Goal: Information Seeking & Learning: Learn about a topic

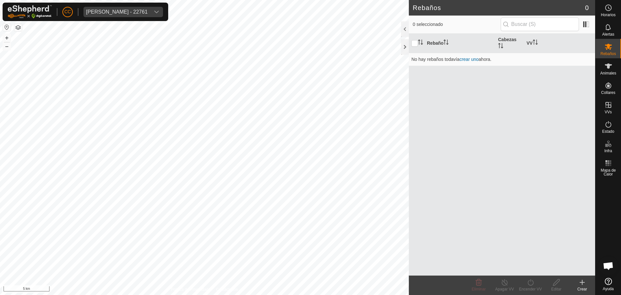
click at [121, 12] on div "[PERSON_NAME] - 22761" at bounding box center [116, 11] width 61 height 5
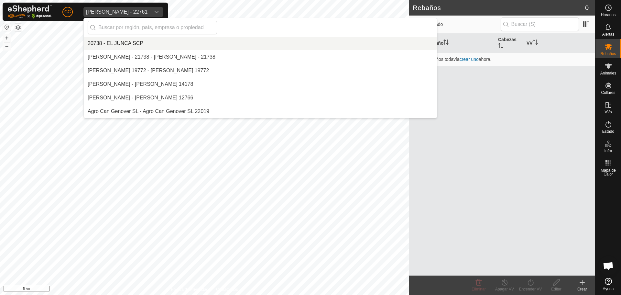
scroll to position [448, 0]
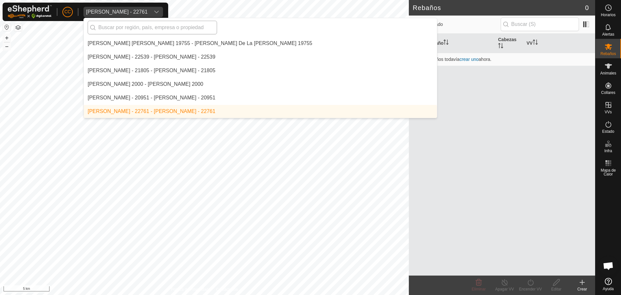
click at [110, 23] on input "text" at bounding box center [152, 28] width 129 height 14
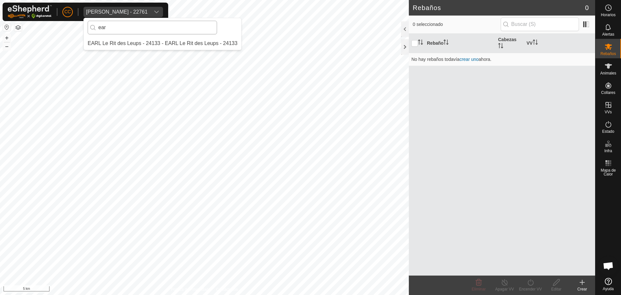
scroll to position [0, 0]
type input "ear"
click at [172, 47] on li "EARL Le Rit des Leups - 24133 - EARL Le Rit des Leups - 24133" at bounding box center [163, 43] width 158 height 13
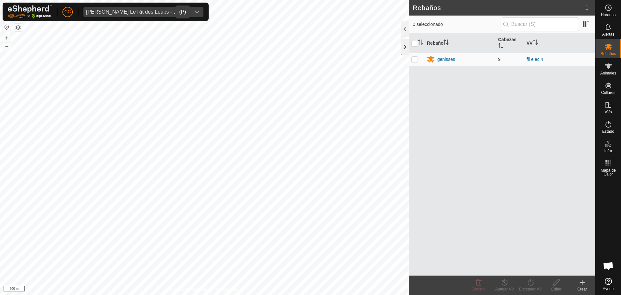
click at [402, 49] on div at bounding box center [405, 47] width 8 height 16
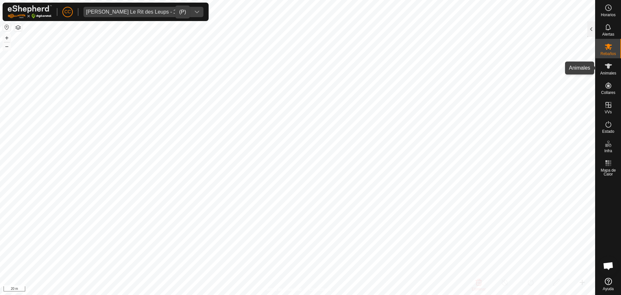
click at [612, 73] on span "Animales" at bounding box center [608, 73] width 16 height 4
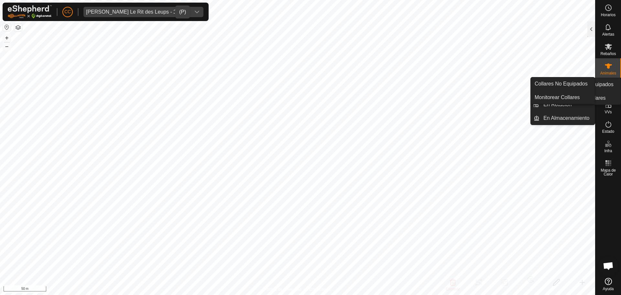
drag, startPoint x: 610, startPoint y: 96, endPoint x: 608, endPoint y: 89, distance: 7.9
click at [608, 89] on icon at bounding box center [609, 86] width 8 height 8
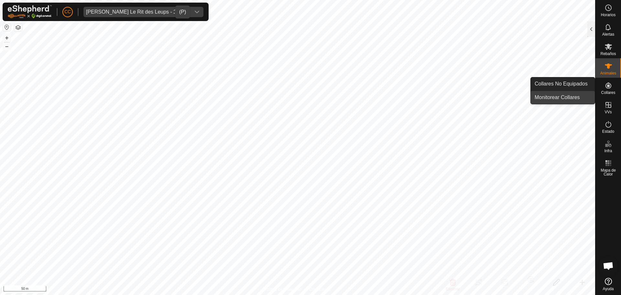
click at [575, 96] on link "Monitorear Collares" at bounding box center [563, 97] width 64 height 13
click at [572, 87] on link "Collares No Equipados" at bounding box center [563, 83] width 64 height 13
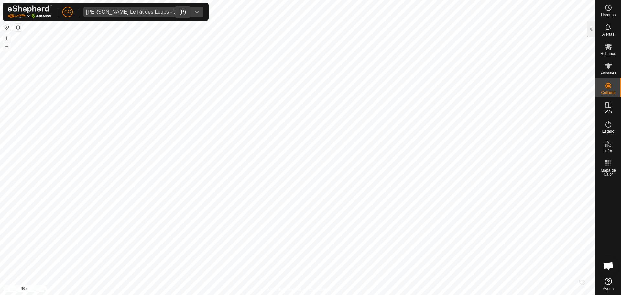
click at [590, 27] on div at bounding box center [591, 29] width 8 height 16
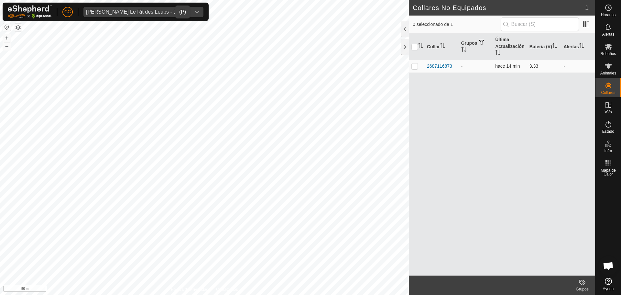
click at [443, 64] on div "2687116873" at bounding box center [439, 66] width 25 height 7
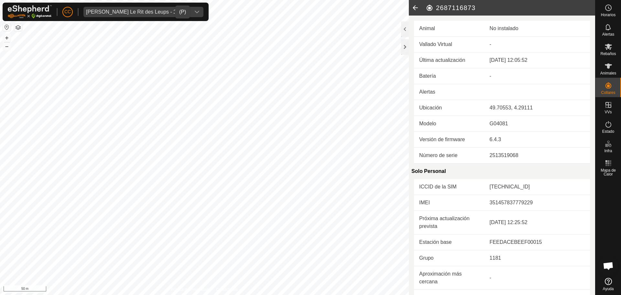
drag, startPoint x: 487, startPoint y: 60, endPoint x: 555, endPoint y: 64, distance: 68.4
click at [555, 64] on td "[DATE] 12:05:52" at bounding box center [537, 60] width 105 height 16
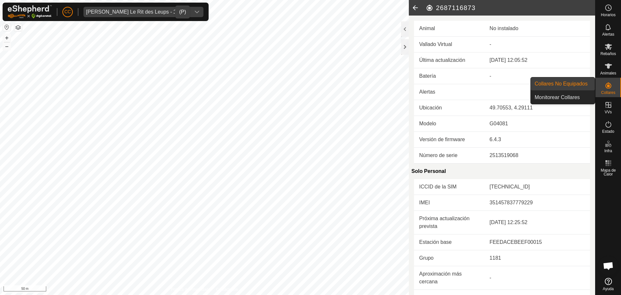
scroll to position [145, 0]
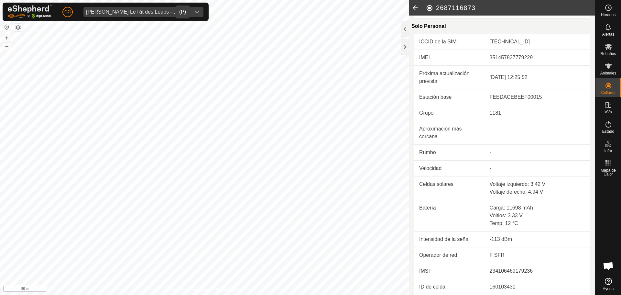
click at [414, 8] on icon at bounding box center [415, 8] width 13 height 16
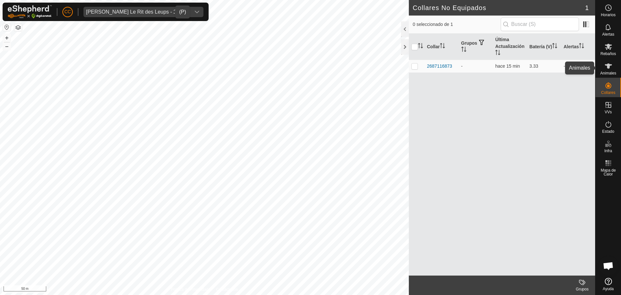
click at [608, 69] on icon at bounding box center [609, 66] width 8 height 8
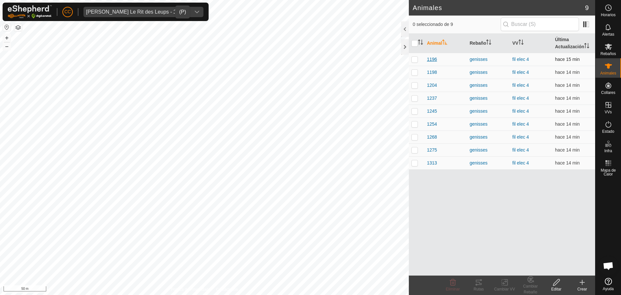
click at [431, 58] on span "1196" at bounding box center [432, 59] width 10 height 7
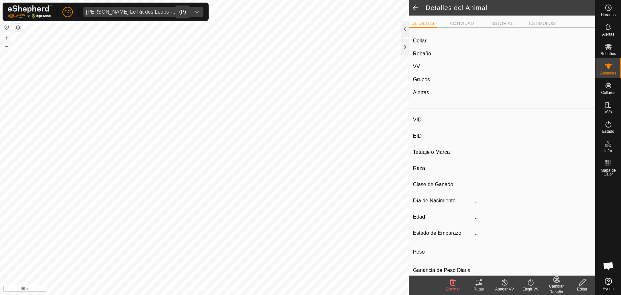
type input "1196"
type input "-"
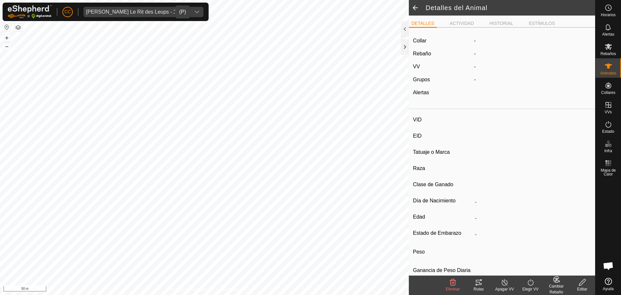
type input "0 kg"
type input "-"
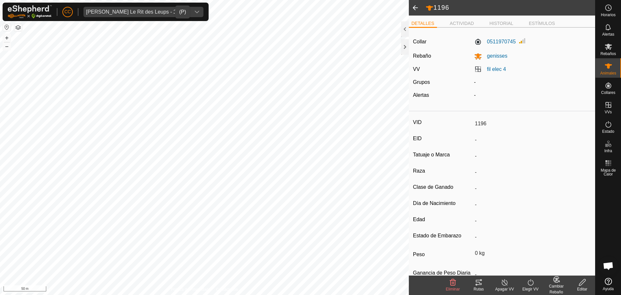
scroll to position [19, 0]
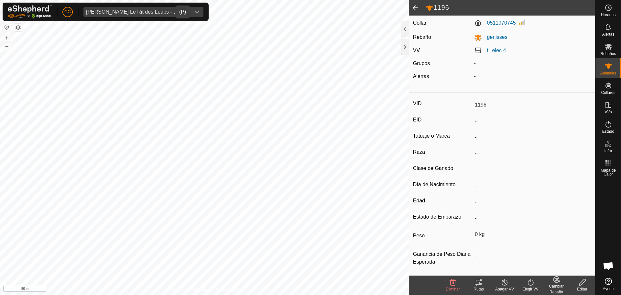
click at [497, 23] on label "0511970745" at bounding box center [495, 23] width 42 height 8
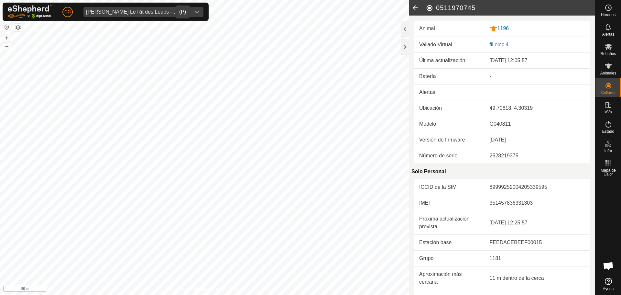
scroll to position [145, 0]
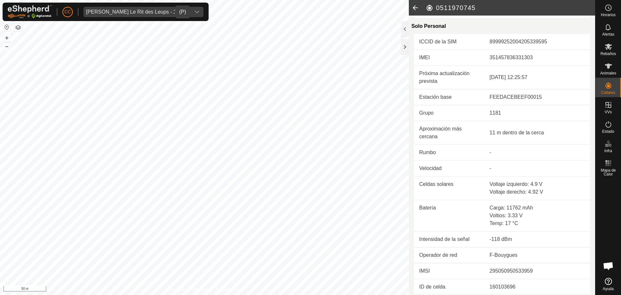
click at [415, 8] on icon at bounding box center [415, 8] width 13 height 16
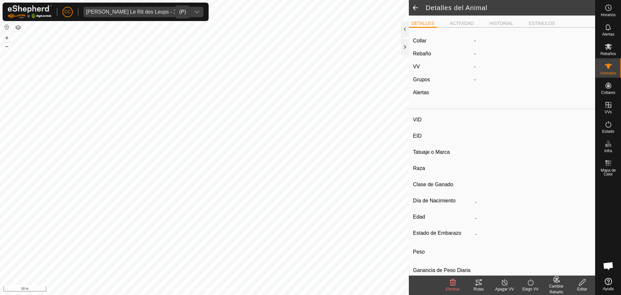
type input "1196"
type input "-"
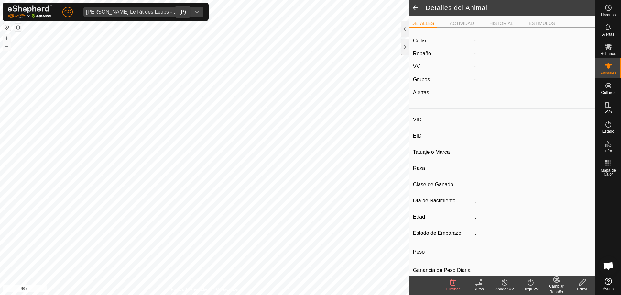
type input "0 kg"
type input "-"
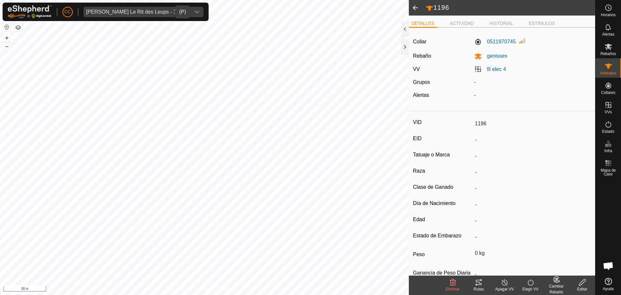
click at [417, 7] on span at bounding box center [415, 8] width 13 height 16
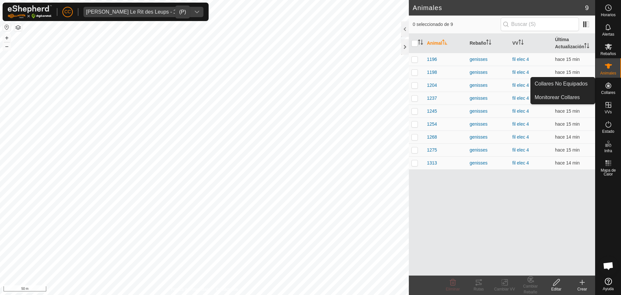
click at [612, 86] on icon at bounding box center [609, 86] width 8 height 8
click at [576, 97] on link "Monitorear Collares" at bounding box center [563, 97] width 64 height 13
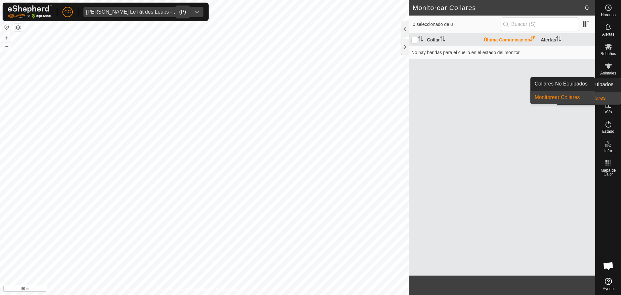
click at [608, 90] on es-neckbands-svg-icon at bounding box center [609, 85] width 12 height 10
click at [572, 88] on link "Collares No Equipados" at bounding box center [563, 83] width 64 height 13
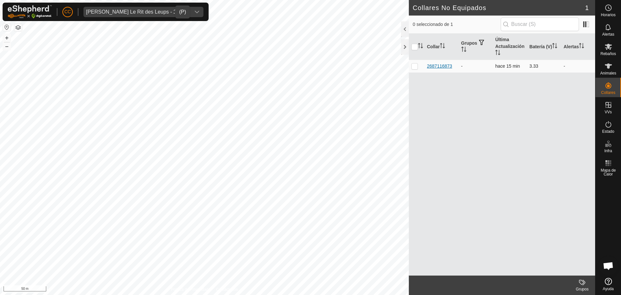
click at [444, 67] on div "2687116873" at bounding box center [439, 66] width 25 height 7
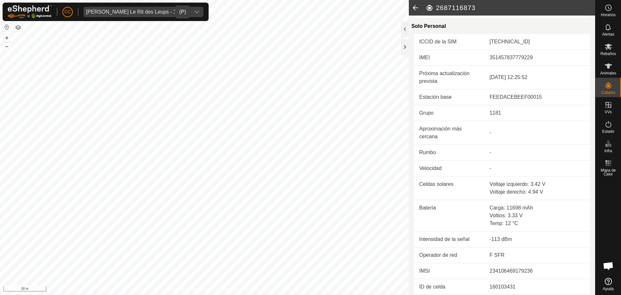
scroll to position [113, 0]
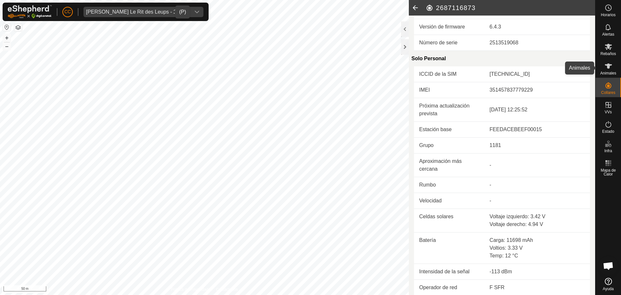
click at [612, 69] on es-animals-svg-icon at bounding box center [609, 66] width 12 height 10
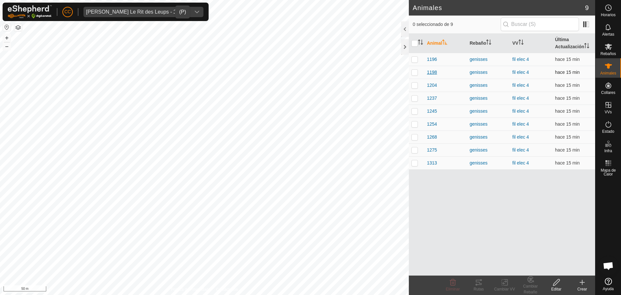
click at [434, 73] on span "1198" at bounding box center [432, 72] width 10 height 7
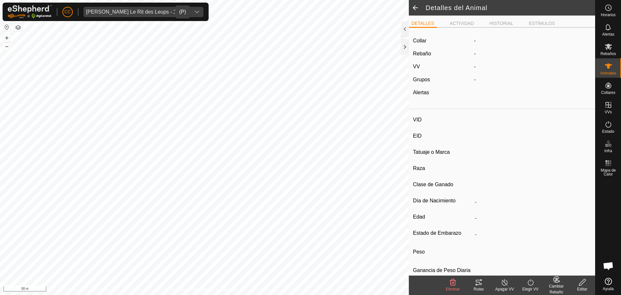
type input "1198"
type input "-"
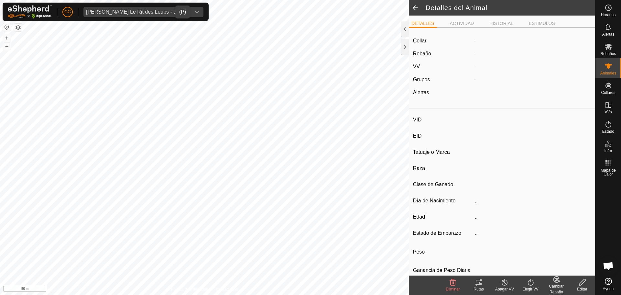
type input "0 kg"
type input "-"
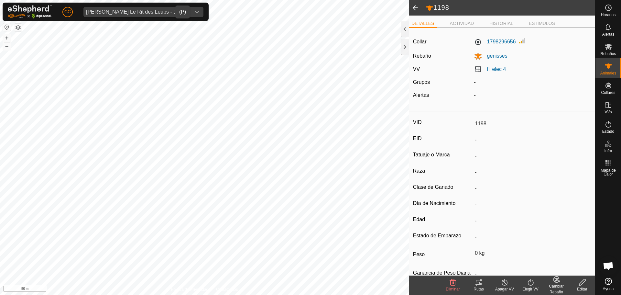
click at [486, 288] on div "Rutas" at bounding box center [479, 289] width 26 height 6
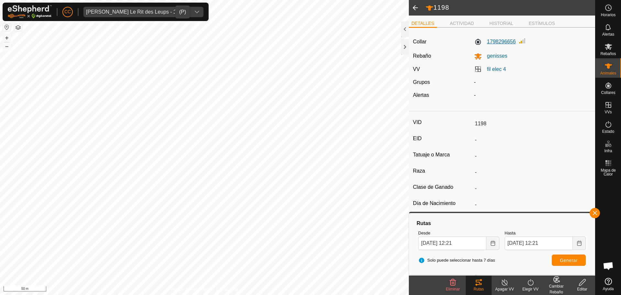
click at [496, 43] on label "1798296656" at bounding box center [495, 42] width 42 height 8
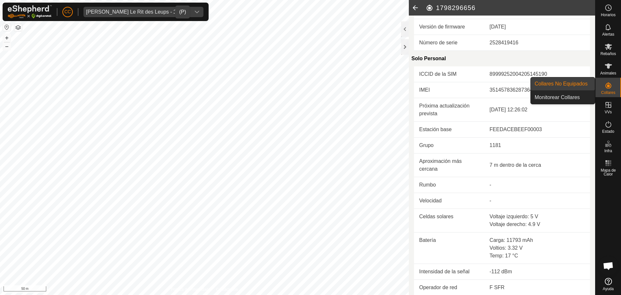
scroll to position [145, 0]
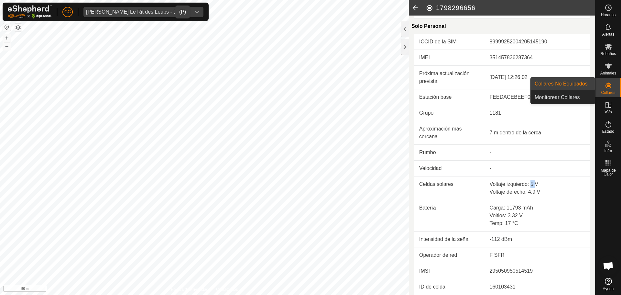
drag, startPoint x: 529, startPoint y: 185, endPoint x: 533, endPoint y: 185, distance: 4.5
click at [533, 185] on div "Voltaje izquierdo: 5 V" at bounding box center [537, 184] width 95 height 8
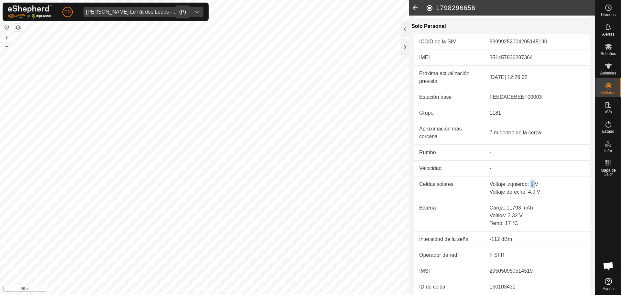
click at [530, 187] on div "Voltaje izquierdo: 5 V" at bounding box center [537, 184] width 95 height 8
drag, startPoint x: 532, startPoint y: 185, endPoint x: 529, endPoint y: 185, distance: 3.9
click at [529, 185] on div "Voltaje izquierdo: 5 V" at bounding box center [537, 184] width 95 height 8
click at [414, 8] on icon at bounding box center [415, 8] width 13 height 16
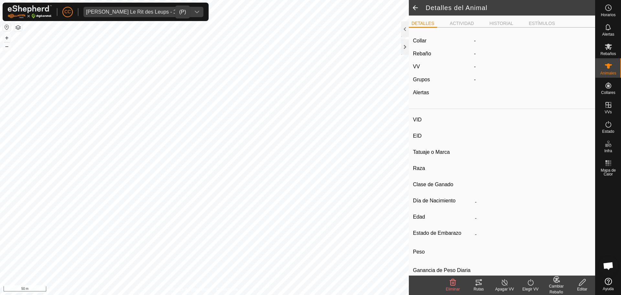
type input "1198"
type input "-"
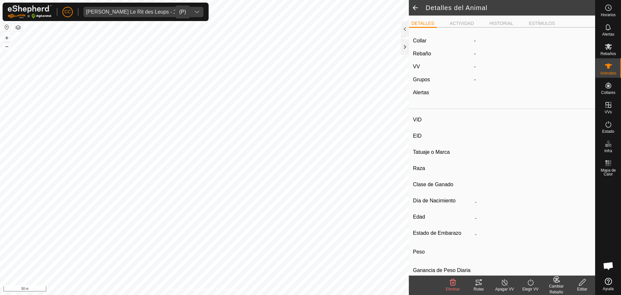
type input "0 kg"
type input "-"
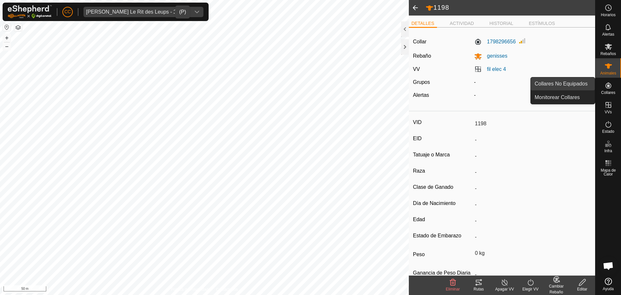
click at [578, 84] on link "Collares No Equipados" at bounding box center [563, 83] width 64 height 13
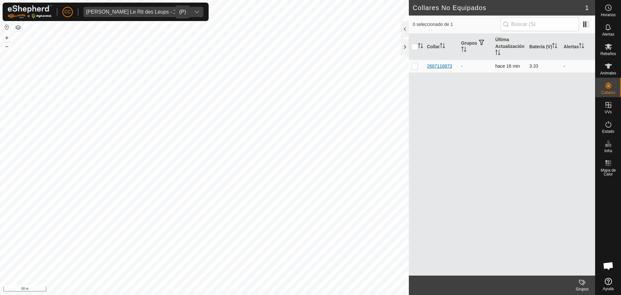
click at [443, 67] on div "2687116873" at bounding box center [439, 66] width 25 height 7
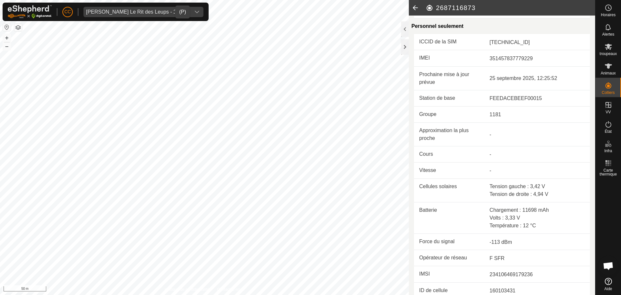
scroll to position [150, 0]
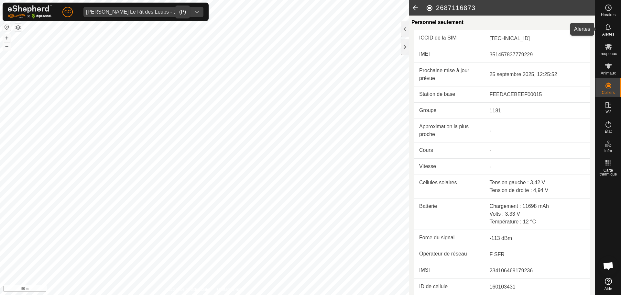
click at [609, 35] on font "Alertes" at bounding box center [608, 34] width 12 height 5
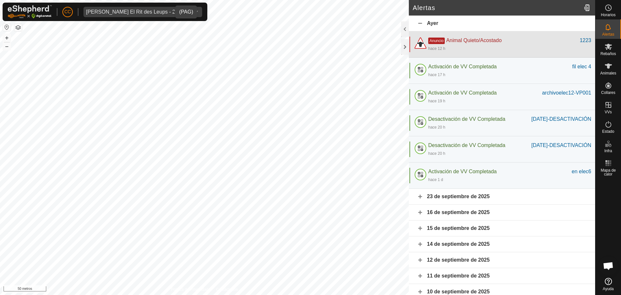
click at [474, 47] on div "hace 12 h" at bounding box center [509, 48] width 163 height 8
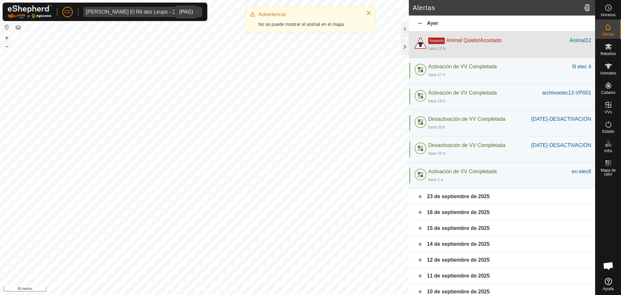
click at [485, 39] on font "Animal Quieto/Acostado" at bounding box center [474, 40] width 56 height 5
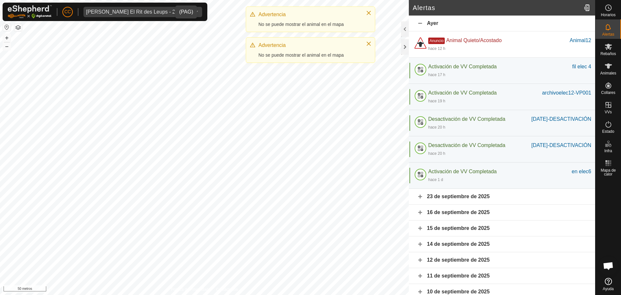
click at [417, 24] on div "Ayer" at bounding box center [502, 24] width 186 height 16
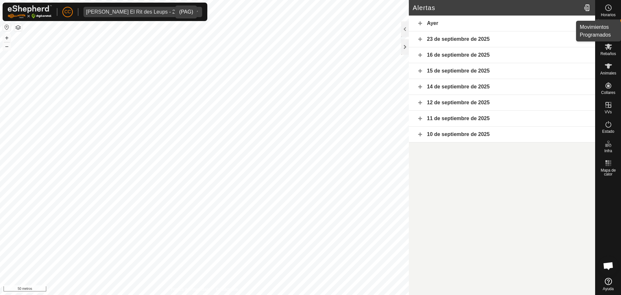
click at [604, 13] on font "Horarios" at bounding box center [608, 15] width 15 height 5
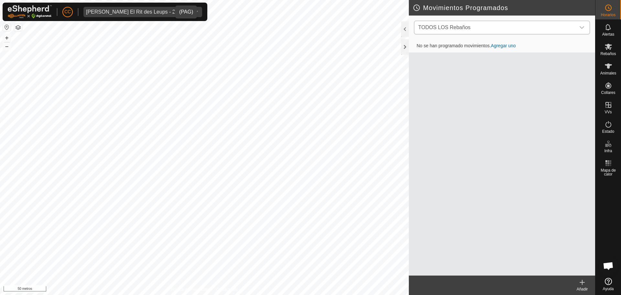
click at [496, 27] on span "TODOS LOS Rebaños" at bounding box center [496, 27] width 160 height 13
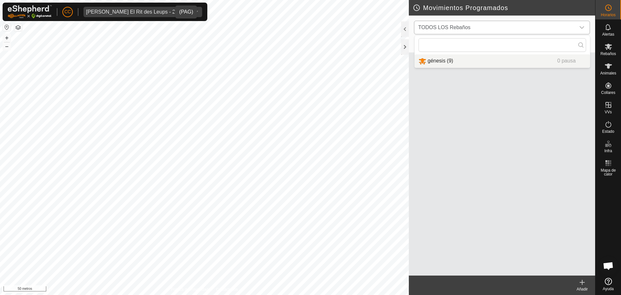
click at [454, 65] on li "génesis (9) 0 pausa" at bounding box center [502, 60] width 175 height 13
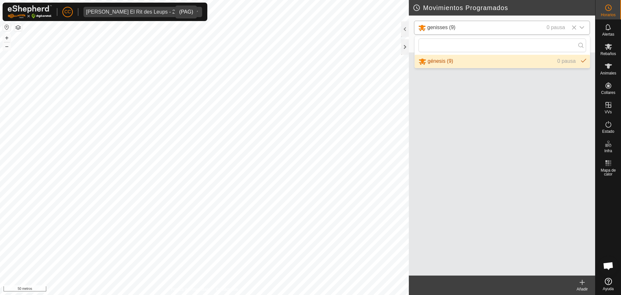
drag, startPoint x: 457, startPoint y: 87, endPoint x: 458, endPoint y: 98, distance: 11.3
click at [456, 99] on div "No se han programado movimientos. Agregar uno" at bounding box center [502, 157] width 186 height 235
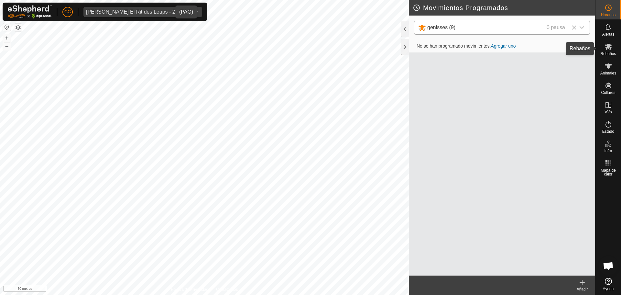
click at [615, 48] on div "Rebaños" at bounding box center [609, 48] width 26 height 19
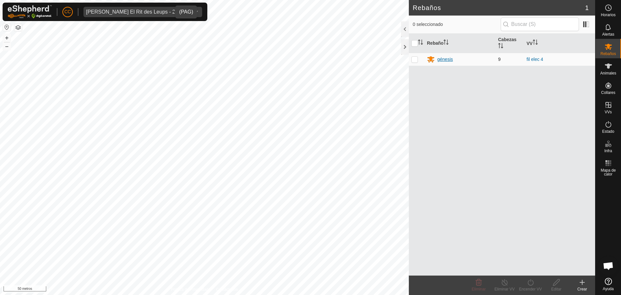
click at [440, 61] on font "génesis" at bounding box center [445, 59] width 16 height 5
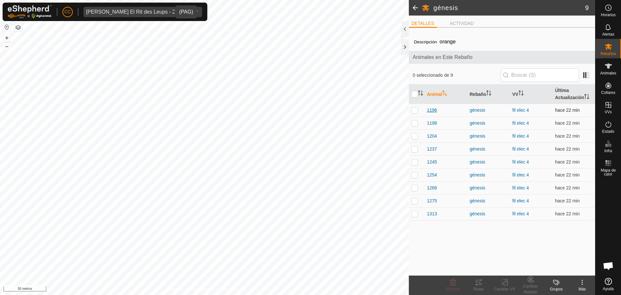
click at [430, 109] on font "1196" at bounding box center [432, 109] width 10 height 5
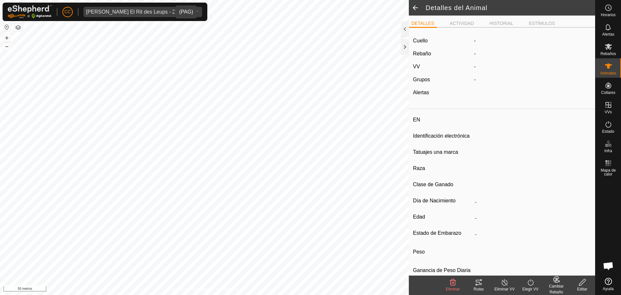
type input "1196"
type input "-"
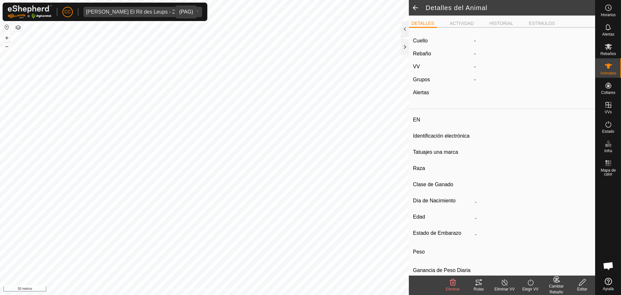
type input "0 kg"
type input "-"
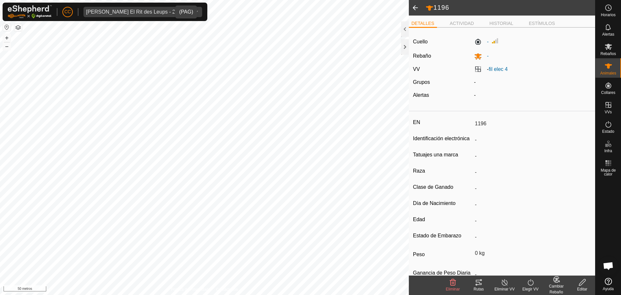
click at [483, 284] on tracks-svg-icon at bounding box center [479, 282] width 26 height 8
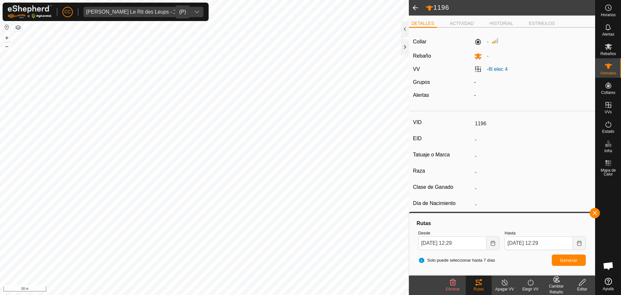
click at [415, 12] on span at bounding box center [415, 8] width 13 height 16
